Goal: Entertainment & Leisure: Consume media (video, audio)

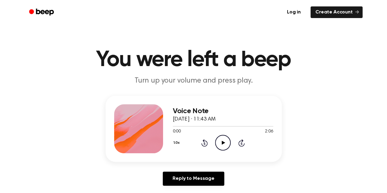
click at [223, 144] on icon at bounding box center [223, 143] width 3 height 4
click at [217, 144] on icon "Pause Audio" at bounding box center [223, 143] width 16 height 16
click at [198, 126] on div at bounding box center [223, 126] width 100 height 1
click at [224, 149] on icon "Play Audio" at bounding box center [223, 143] width 16 height 16
click at [209, 127] on div at bounding box center [223, 126] width 100 height 5
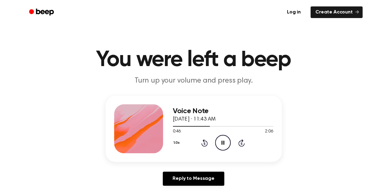
click at [222, 142] on icon at bounding box center [223, 143] width 3 height 4
click at [173, 126] on div at bounding box center [191, 126] width 37 height 1
click at [223, 147] on icon "Play Audio" at bounding box center [223, 143] width 16 height 16
click at [223, 147] on icon "Pause Audio" at bounding box center [223, 143] width 16 height 16
click at [223, 147] on icon "Play Audio" at bounding box center [223, 143] width 16 height 16
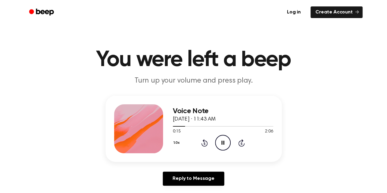
click at [223, 147] on icon "Pause Audio" at bounding box center [223, 143] width 16 height 16
click at [223, 147] on icon "Play Audio" at bounding box center [223, 143] width 16 height 16
click at [223, 147] on icon "Pause Audio" at bounding box center [223, 143] width 16 height 16
click at [223, 147] on icon "Play Audio" at bounding box center [223, 143] width 16 height 16
click at [223, 147] on icon "Pause Audio" at bounding box center [223, 143] width 16 height 16
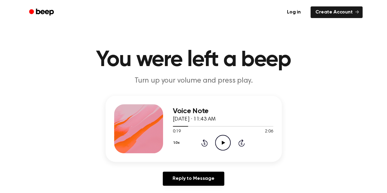
click at [223, 147] on icon "Play Audio" at bounding box center [223, 143] width 16 height 16
click at [223, 147] on icon "Pause Audio" at bounding box center [223, 143] width 16 height 16
click at [223, 147] on icon "Play Audio" at bounding box center [223, 143] width 16 height 16
click at [223, 147] on icon "Pause Audio" at bounding box center [223, 143] width 16 height 16
click at [223, 147] on icon "Play Audio" at bounding box center [223, 143] width 16 height 16
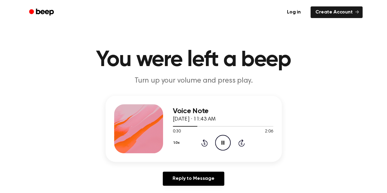
click at [205, 143] on icon "Rewind 5 seconds" at bounding box center [204, 143] width 7 height 8
click at [225, 146] on icon "Pause Audio" at bounding box center [223, 143] width 16 height 16
click at [225, 146] on icon "Play Audio" at bounding box center [223, 143] width 16 height 16
click at [225, 146] on icon "Pause Audio" at bounding box center [223, 143] width 16 height 16
click at [225, 146] on icon "Play Audio" at bounding box center [223, 143] width 16 height 16
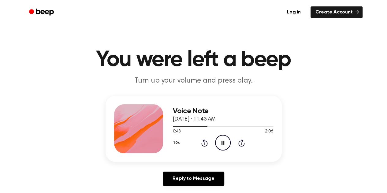
click at [225, 146] on icon "Pause Audio" at bounding box center [223, 143] width 16 height 16
click at [225, 146] on icon "Play Audio" at bounding box center [223, 143] width 16 height 16
click at [225, 146] on icon "Pause Audio" at bounding box center [223, 143] width 16 height 16
click at [225, 146] on icon "Play Audio" at bounding box center [223, 143] width 16 height 16
click at [225, 146] on icon "Pause Audio" at bounding box center [223, 143] width 16 height 16
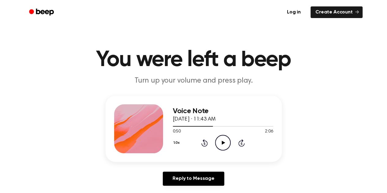
click at [225, 146] on icon "Play Audio" at bounding box center [223, 143] width 16 height 16
click at [225, 146] on icon "Pause Audio" at bounding box center [223, 143] width 16 height 16
click at [225, 146] on icon "Play Audio" at bounding box center [223, 143] width 16 height 16
click at [225, 146] on icon "Pause Audio" at bounding box center [223, 143] width 16 height 16
click at [205, 142] on icon "Rewind 5 seconds" at bounding box center [204, 143] width 7 height 8
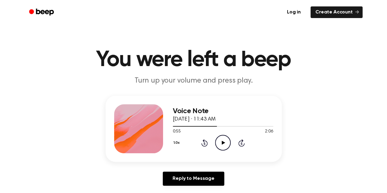
click at [226, 144] on icon "Play Audio" at bounding box center [223, 143] width 16 height 16
click at [226, 144] on icon "Pause Audio" at bounding box center [223, 143] width 16 height 16
click at [205, 143] on icon at bounding box center [205, 143] width 2 height 2
click at [220, 145] on icon "Play Audio" at bounding box center [223, 143] width 16 height 16
click at [220, 145] on icon "Pause Audio" at bounding box center [223, 143] width 16 height 16
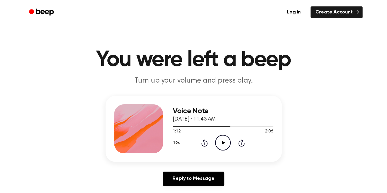
click at [206, 142] on icon "Rewind 5 seconds" at bounding box center [204, 143] width 7 height 8
click at [221, 144] on icon "Play Audio" at bounding box center [223, 143] width 16 height 16
click at [221, 144] on icon "Pause Audio" at bounding box center [223, 143] width 16 height 16
click at [221, 144] on icon "Play Audio" at bounding box center [223, 143] width 16 height 16
click at [221, 144] on icon "Pause Audio" at bounding box center [223, 143] width 16 height 16
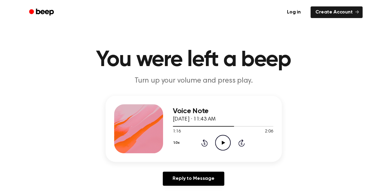
click at [221, 144] on icon "Play Audio" at bounding box center [223, 143] width 16 height 16
click at [221, 144] on icon "Pause Audio" at bounding box center [223, 143] width 16 height 16
click at [221, 144] on icon "Play Audio" at bounding box center [223, 143] width 16 height 16
click at [221, 144] on icon "Pause Audio" at bounding box center [223, 143] width 16 height 16
click at [221, 144] on icon "Play Audio" at bounding box center [223, 143] width 16 height 16
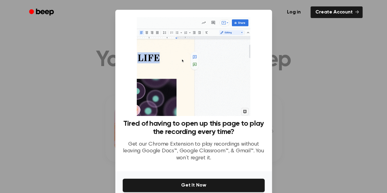
click at [288, 98] on div at bounding box center [193, 96] width 387 height 193
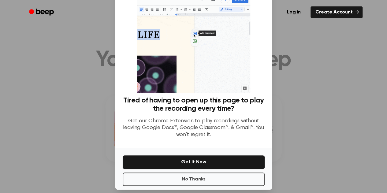
scroll to position [24, 0]
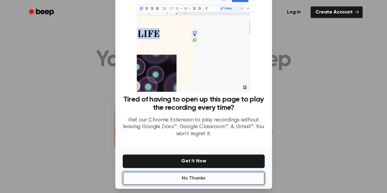
click at [210, 179] on button "No Thanks" at bounding box center [194, 178] width 142 height 13
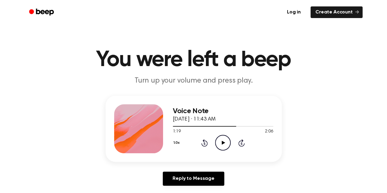
click at [222, 142] on icon at bounding box center [223, 143] width 3 height 4
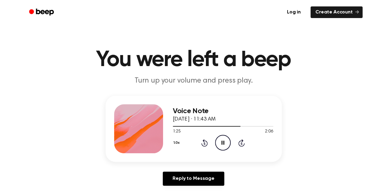
click at [222, 142] on icon at bounding box center [223, 143] width 3 height 4
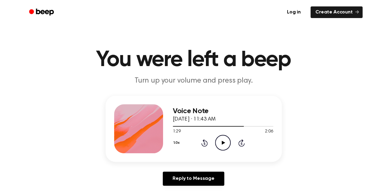
click at [222, 142] on icon at bounding box center [223, 143] width 3 height 4
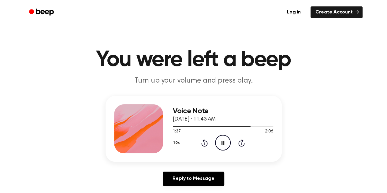
click at [222, 142] on icon at bounding box center [223, 143] width 3 height 4
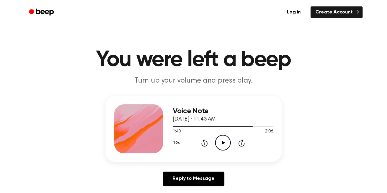
click at [222, 142] on icon at bounding box center [223, 143] width 3 height 4
click at [205, 144] on icon at bounding box center [205, 143] width 2 height 2
click at [222, 145] on icon "Play Audio" at bounding box center [223, 143] width 16 height 16
click at [222, 145] on icon "Pause Audio" at bounding box center [223, 143] width 16 height 16
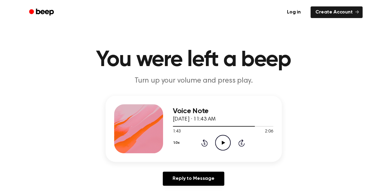
click at [222, 145] on icon "Play Audio" at bounding box center [223, 143] width 16 height 16
click at [222, 145] on icon "Pause Audio" at bounding box center [223, 143] width 16 height 16
click at [222, 145] on icon "Play Audio" at bounding box center [223, 143] width 16 height 16
click at [222, 145] on icon "Pause Audio" at bounding box center [223, 143] width 16 height 16
click at [222, 145] on icon "Play Audio" at bounding box center [223, 143] width 16 height 16
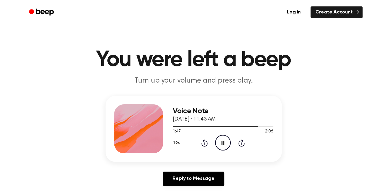
click at [221, 145] on icon "Pause Audio" at bounding box center [223, 143] width 16 height 16
click at [221, 145] on icon "Play Audio" at bounding box center [223, 143] width 16 height 16
click at [225, 146] on icon "Pause Audio" at bounding box center [223, 143] width 16 height 16
click at [225, 146] on icon "Play Audio" at bounding box center [223, 143] width 16 height 16
click at [205, 143] on icon at bounding box center [205, 143] width 2 height 2
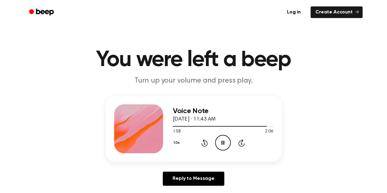
click at [204, 144] on icon "Rewind 5 seconds" at bounding box center [204, 143] width 7 height 8
click at [186, 126] on div at bounding box center [223, 126] width 100 height 1
click at [201, 124] on div at bounding box center [223, 126] width 100 height 5
click at [225, 142] on icon "Play Audio" at bounding box center [223, 143] width 16 height 16
click at [218, 127] on div at bounding box center [223, 126] width 100 height 5
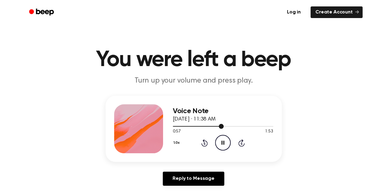
click at [228, 126] on div at bounding box center [223, 126] width 100 height 1
click at [232, 126] on div at bounding box center [223, 126] width 100 height 5
click at [247, 127] on div at bounding box center [223, 126] width 100 height 5
click at [223, 144] on icon "Pause Audio" at bounding box center [223, 143] width 16 height 16
click at [220, 127] on div at bounding box center [223, 126] width 100 height 5
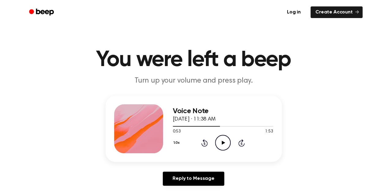
click at [222, 139] on icon "Play Audio" at bounding box center [223, 143] width 16 height 16
click at [236, 125] on div at bounding box center [223, 126] width 100 height 5
